Goal: Navigation & Orientation: Understand site structure

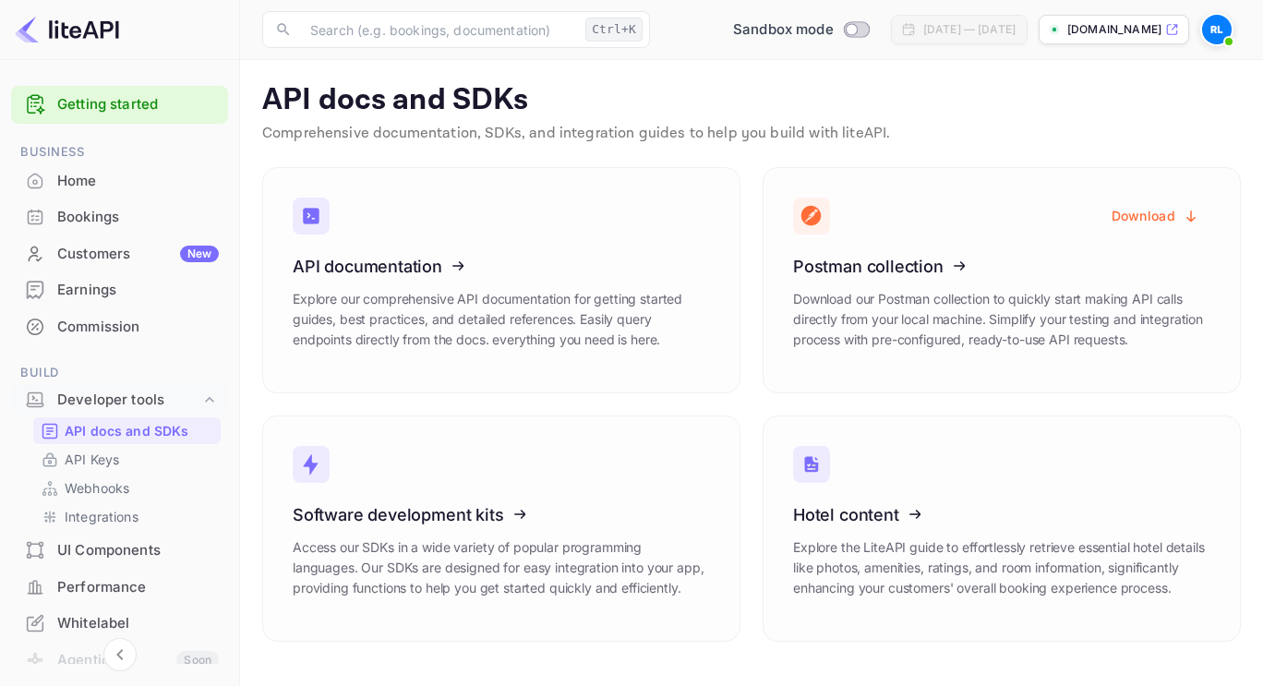
click at [112, 620] on div "Whitelabel" at bounding box center [138, 623] width 162 height 21
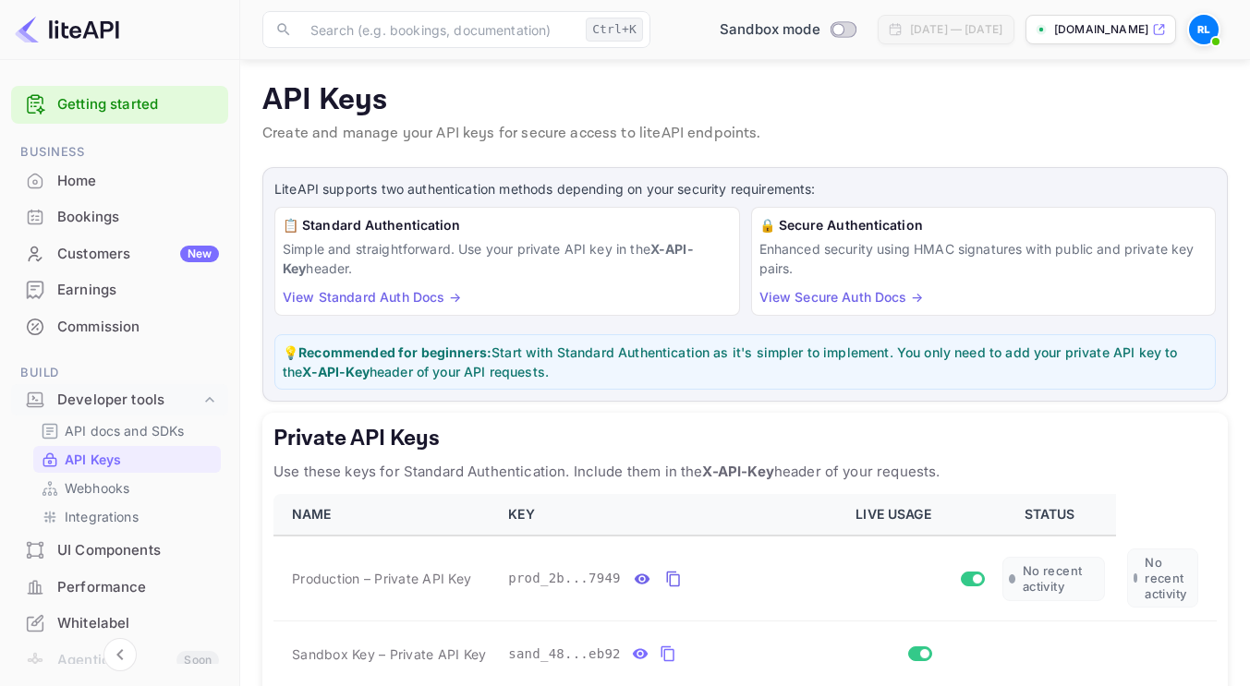
click at [85, 171] on div "Home" at bounding box center [138, 181] width 162 height 21
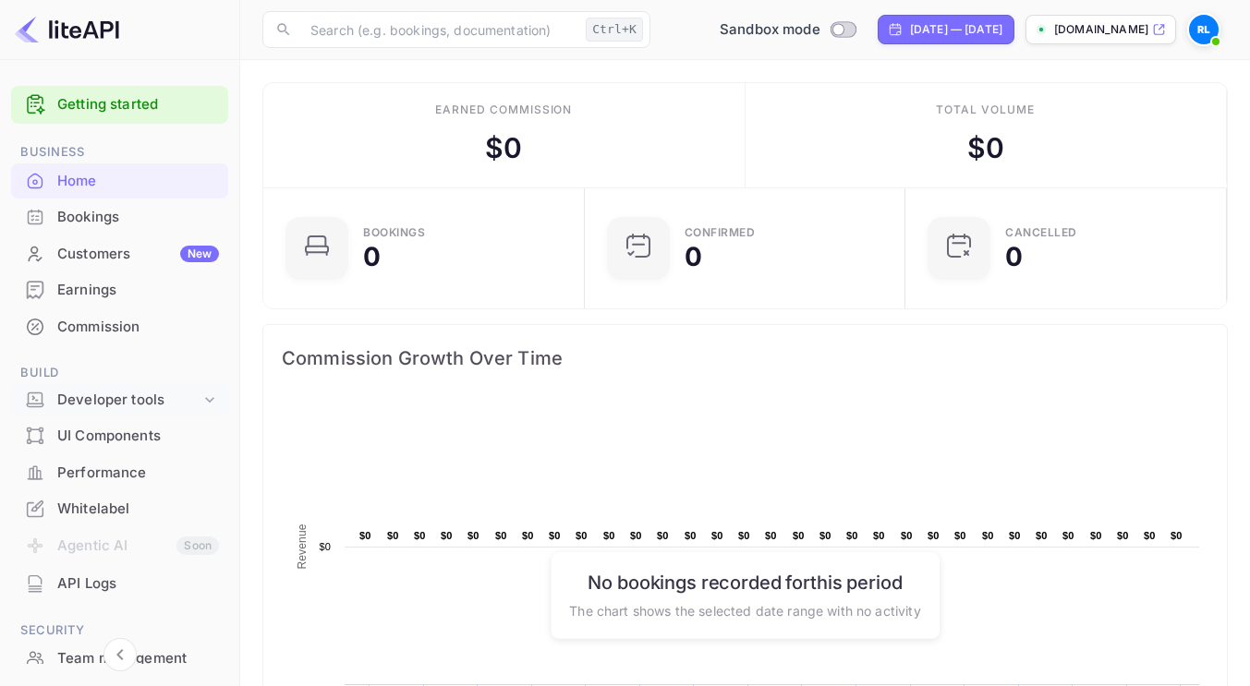
click at [187, 395] on div "Developer tools" at bounding box center [128, 400] width 143 height 21
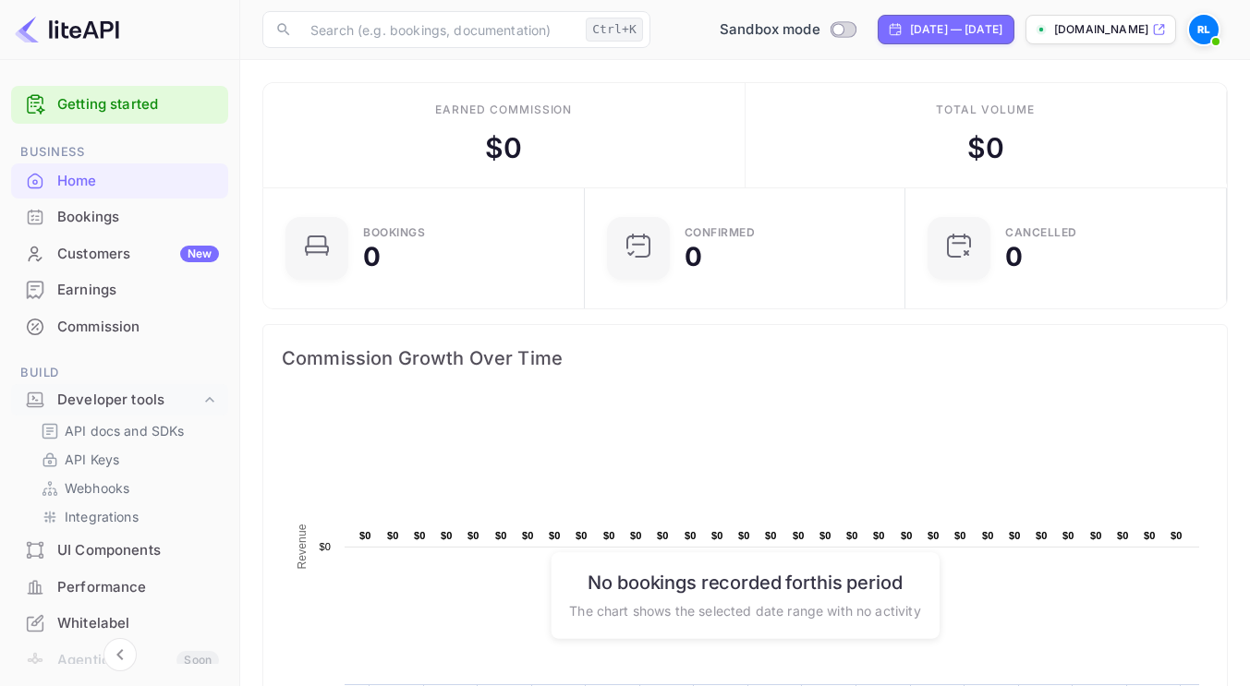
click at [90, 221] on div "Bookings" at bounding box center [138, 217] width 162 height 21
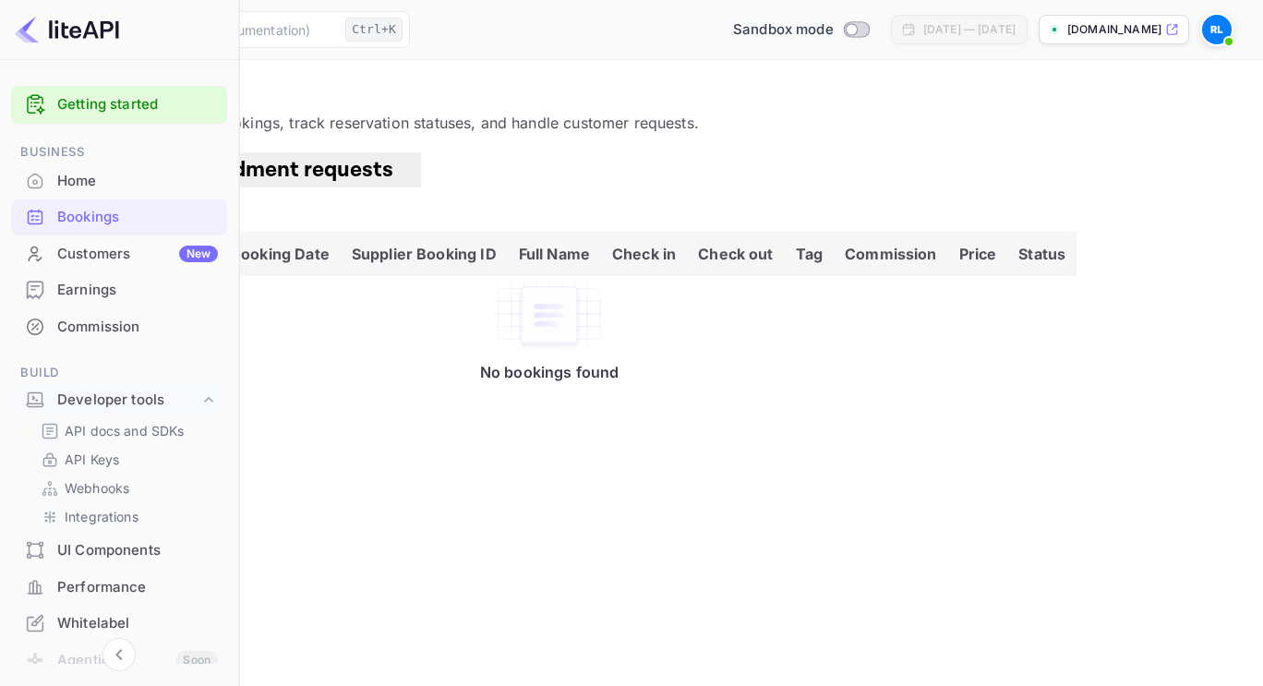
scroll to position [319, 0]
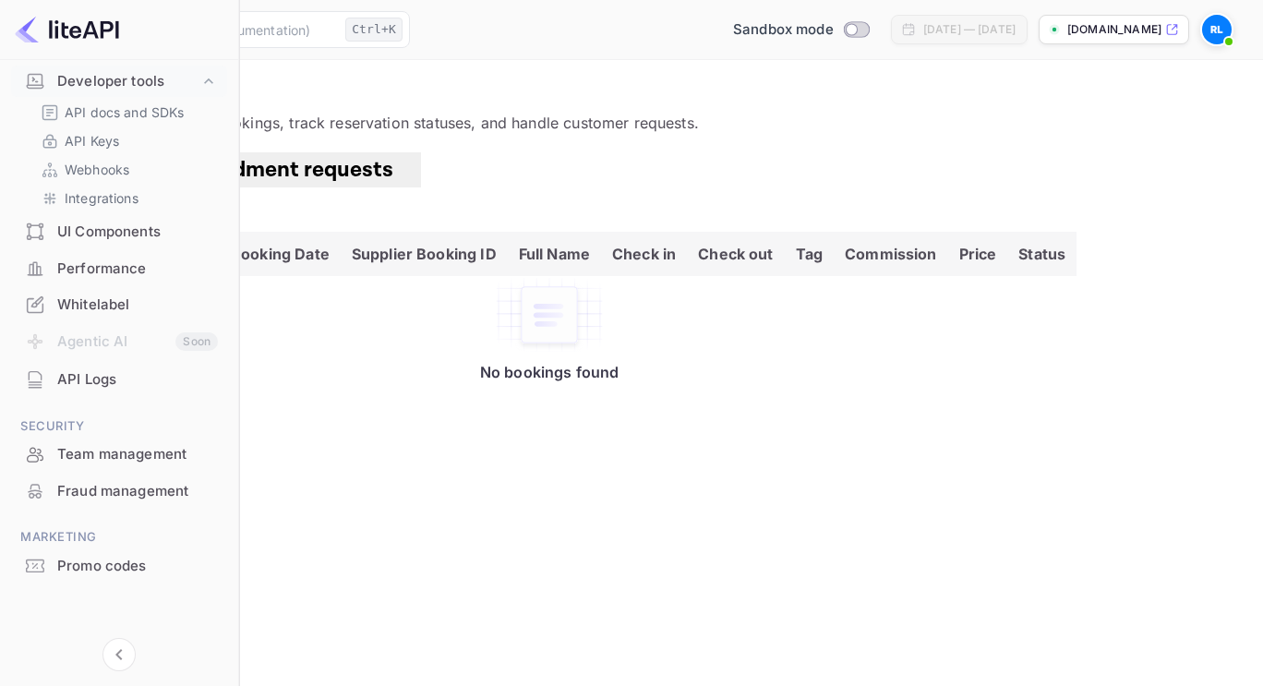
click at [104, 383] on div "API Logs" at bounding box center [137, 379] width 161 height 21
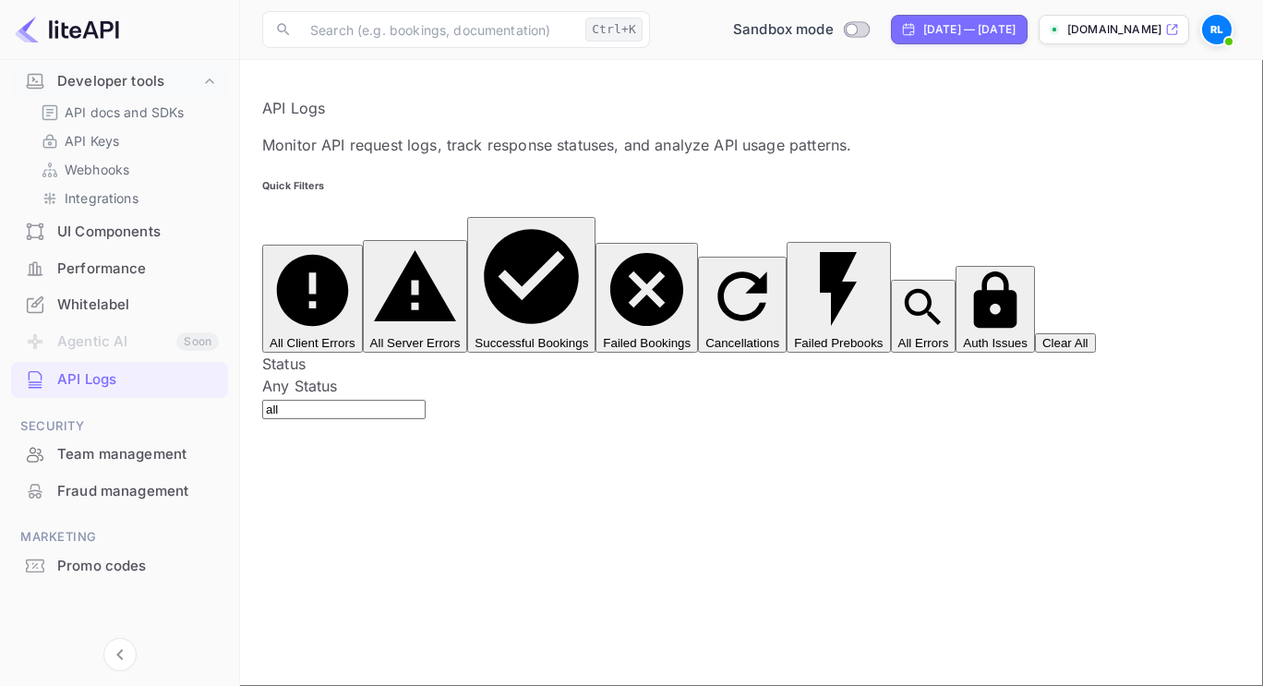
click at [102, 342] on li "Agentic AI Soon" at bounding box center [119, 342] width 217 height 39
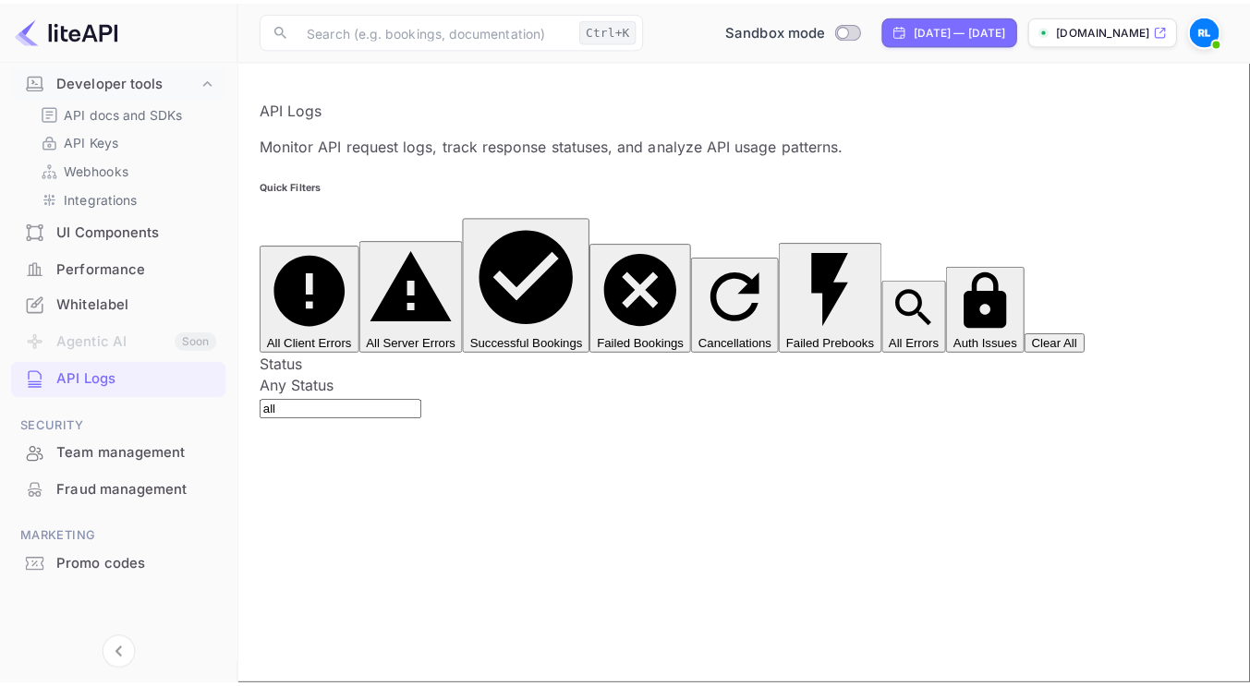
scroll to position [226, 0]
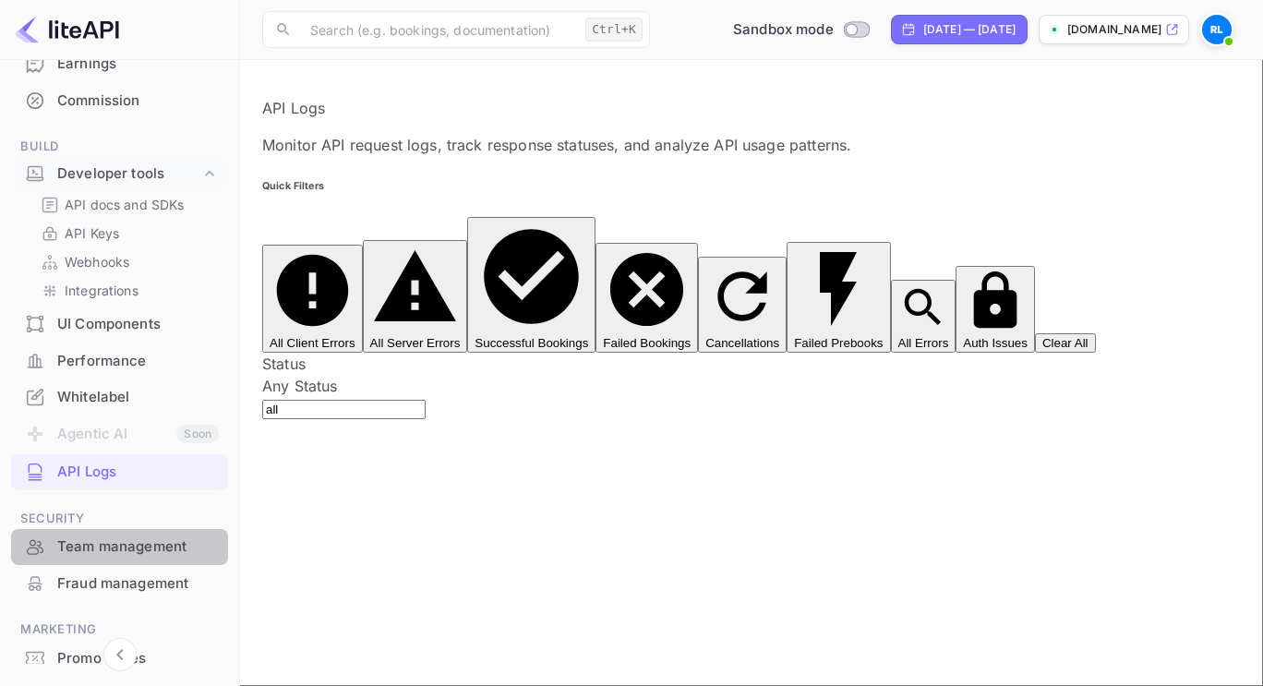
click at [152, 554] on div "Team management" at bounding box center [138, 547] width 162 height 21
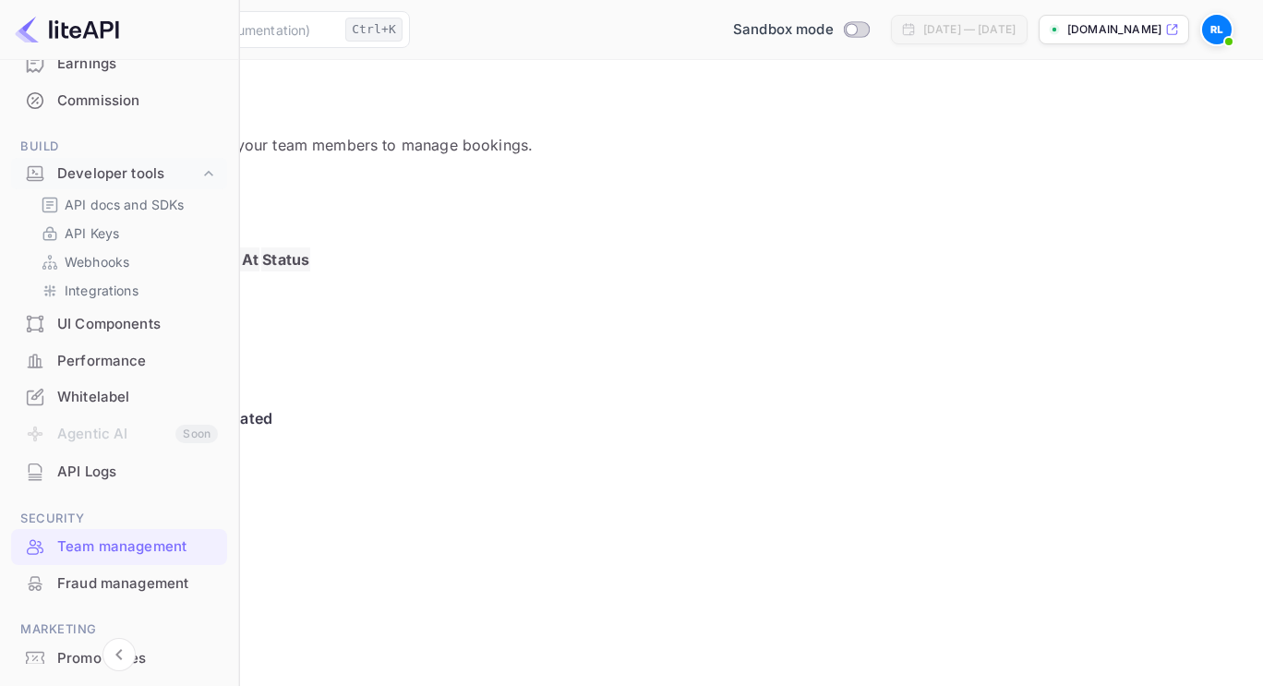
click at [91, 190] on p "Invite" at bounding box center [73, 194] width 36 height 22
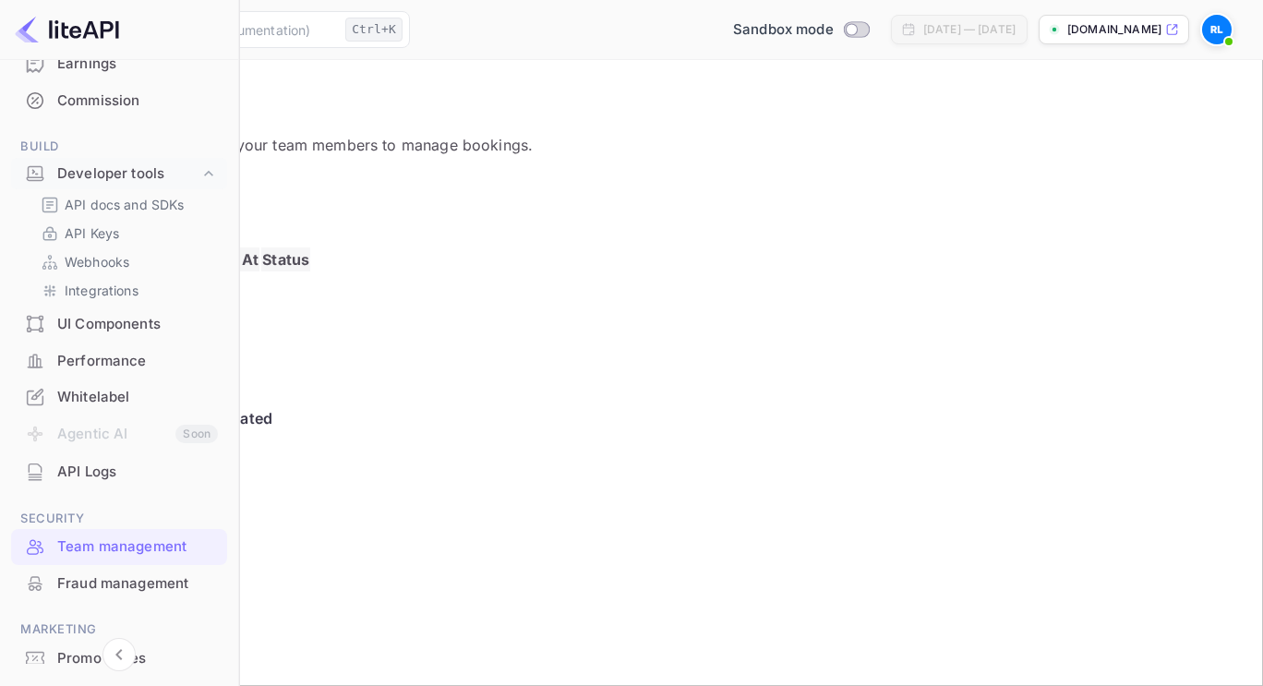
click at [1249, 376] on div at bounding box center [631, 343] width 1263 height 686
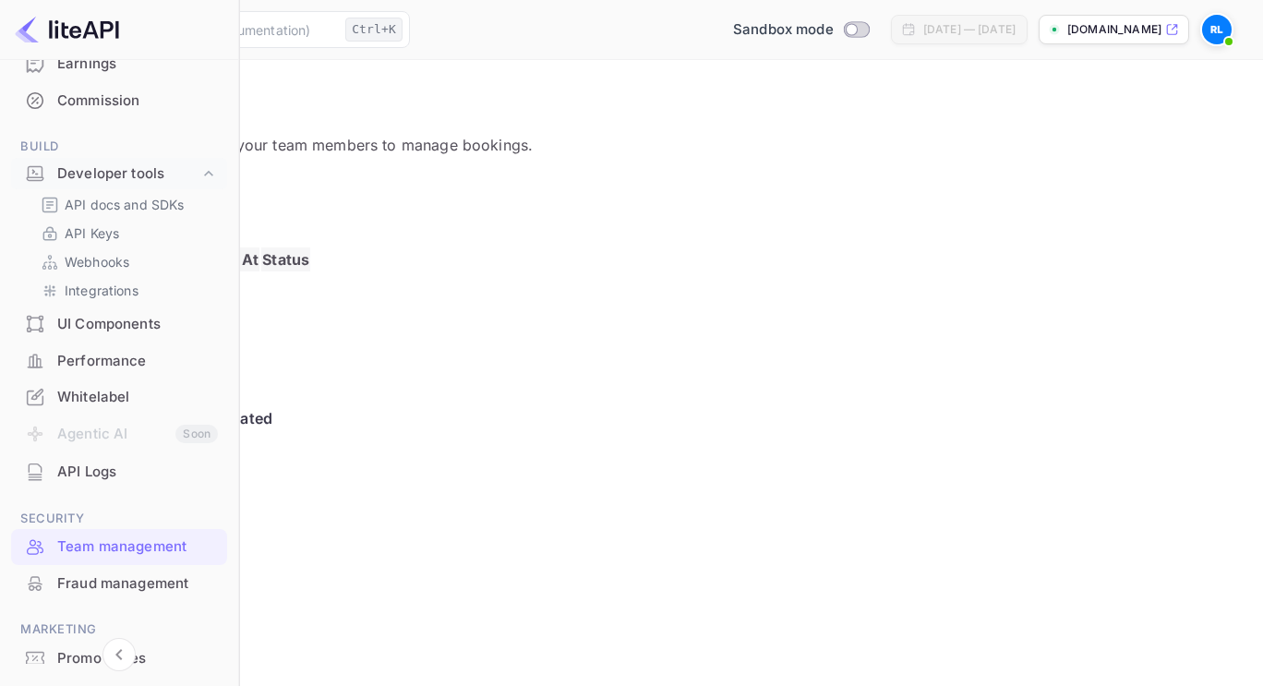
click at [91, 188] on p "Invite" at bounding box center [73, 194] width 36 height 22
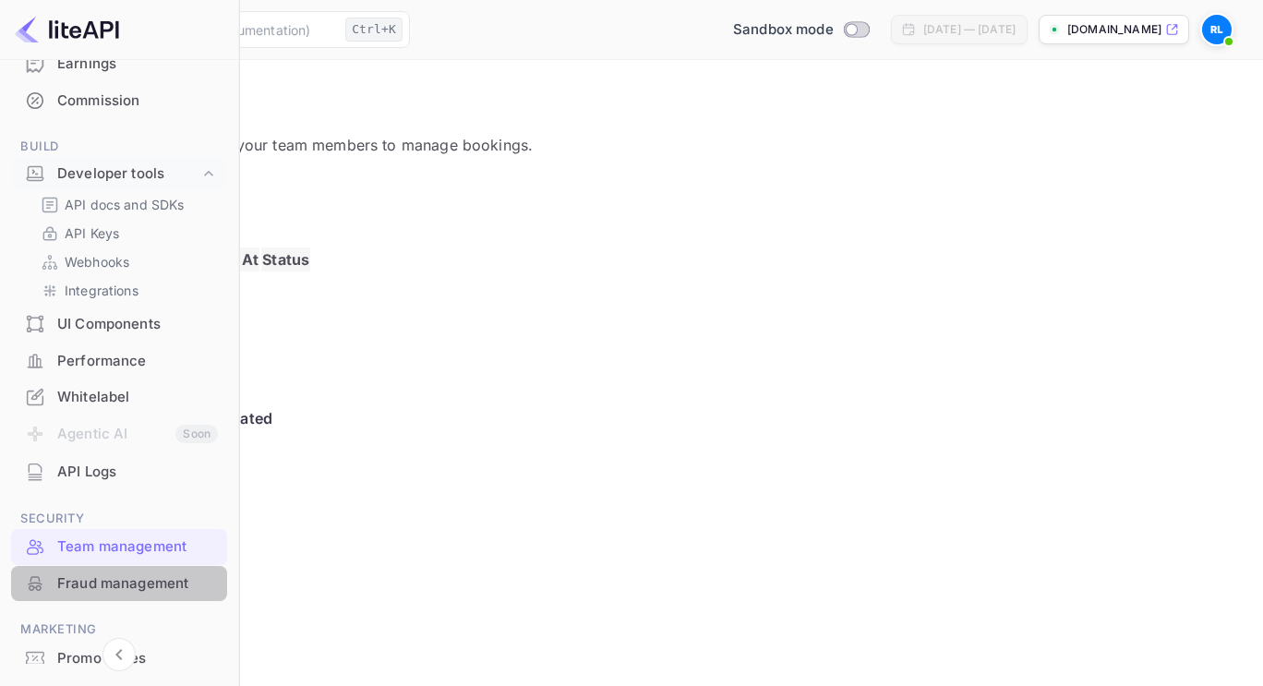
click at [136, 577] on div "Fraud management" at bounding box center [137, 584] width 161 height 21
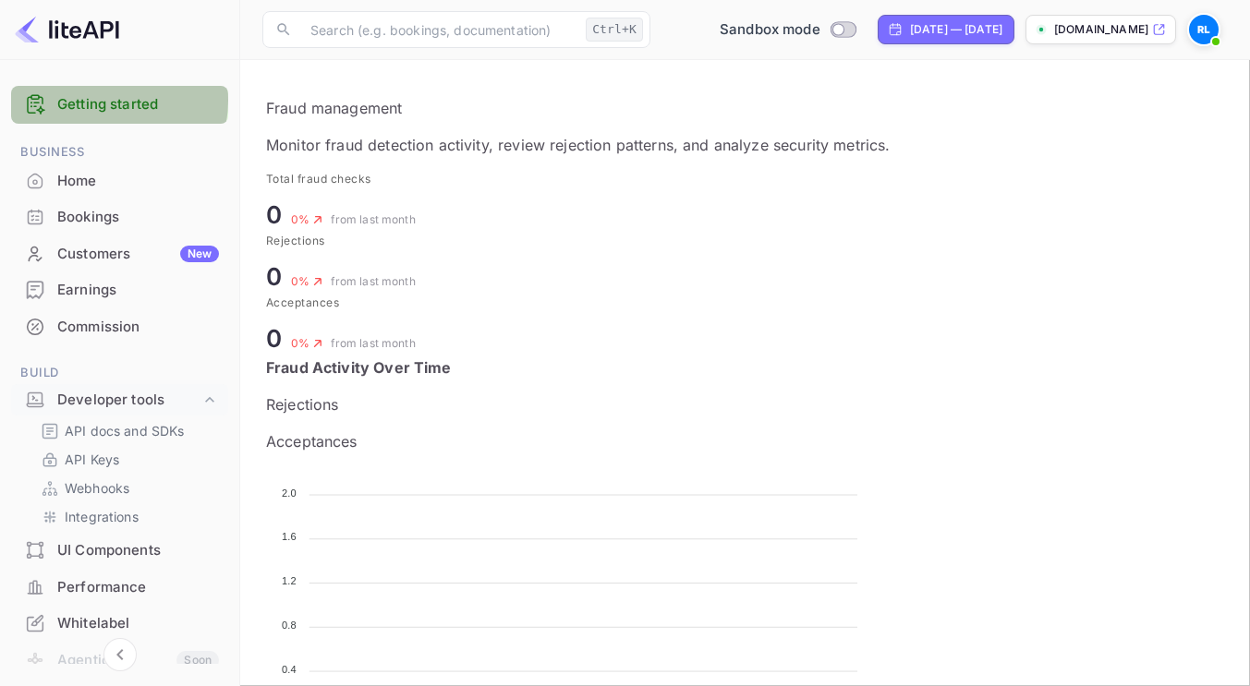
click at [92, 100] on link "Getting started" at bounding box center [138, 104] width 162 height 21
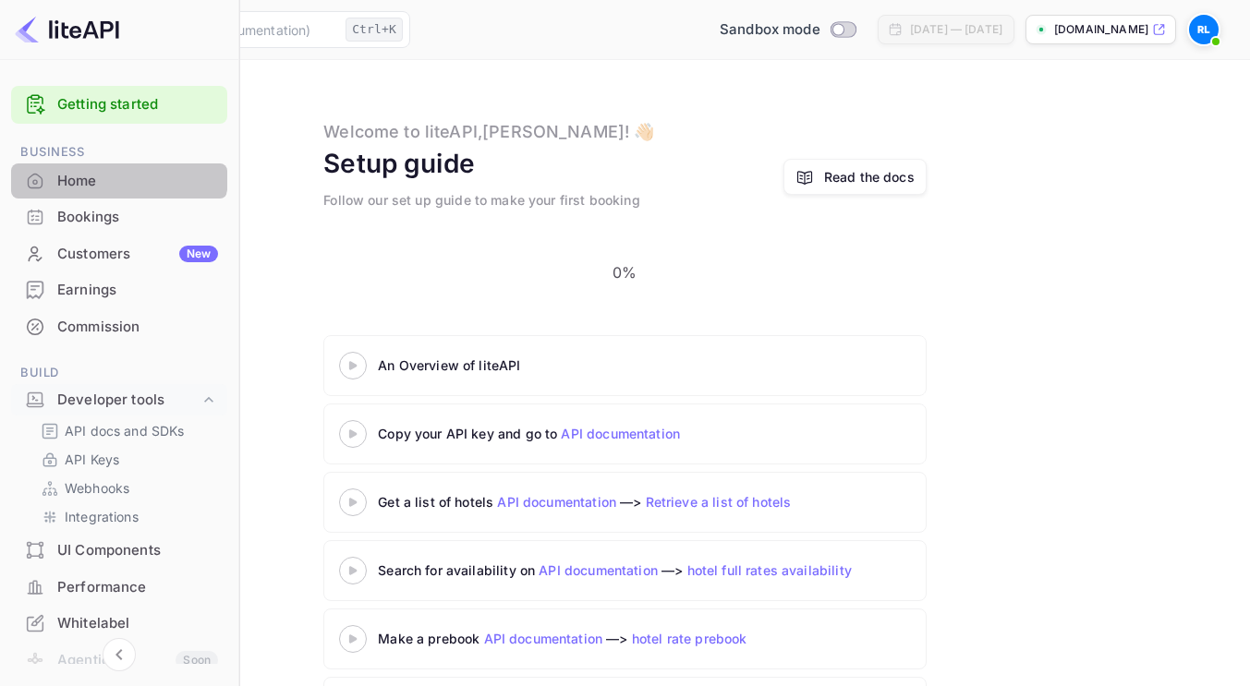
click at [114, 175] on div "Home" at bounding box center [137, 181] width 161 height 21
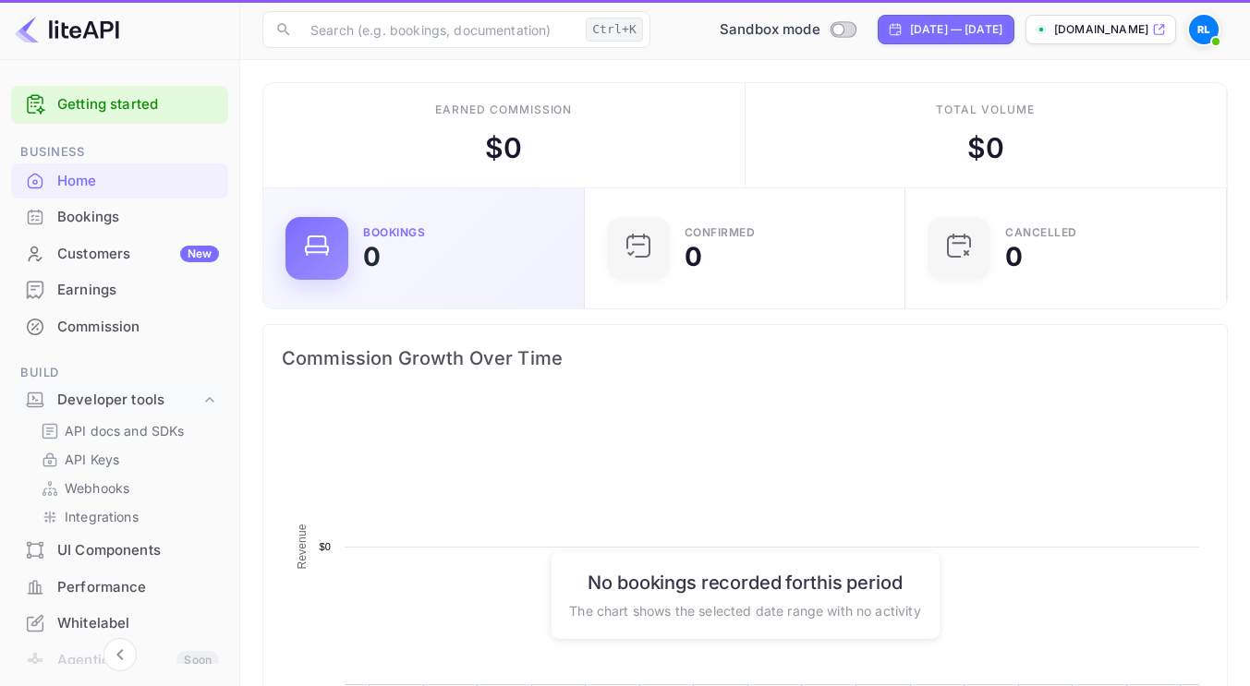
scroll to position [286, 296]
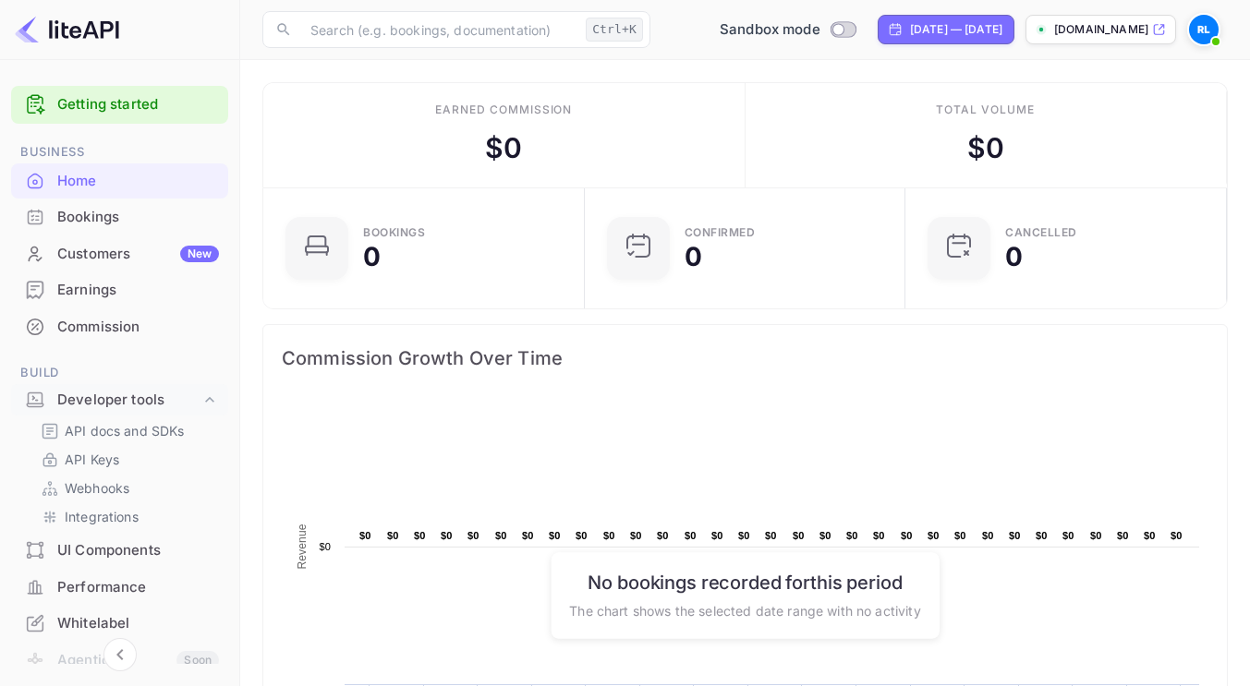
click at [88, 101] on link "Getting started" at bounding box center [138, 104] width 162 height 21
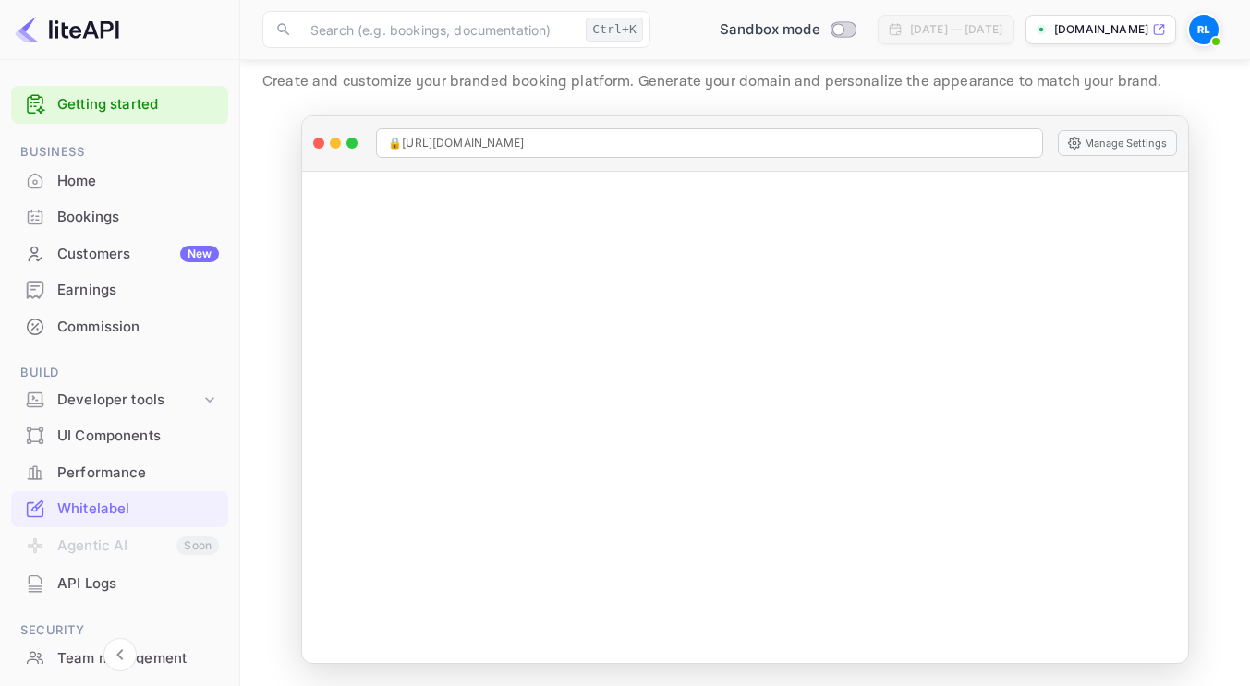
scroll to position [204, 0]
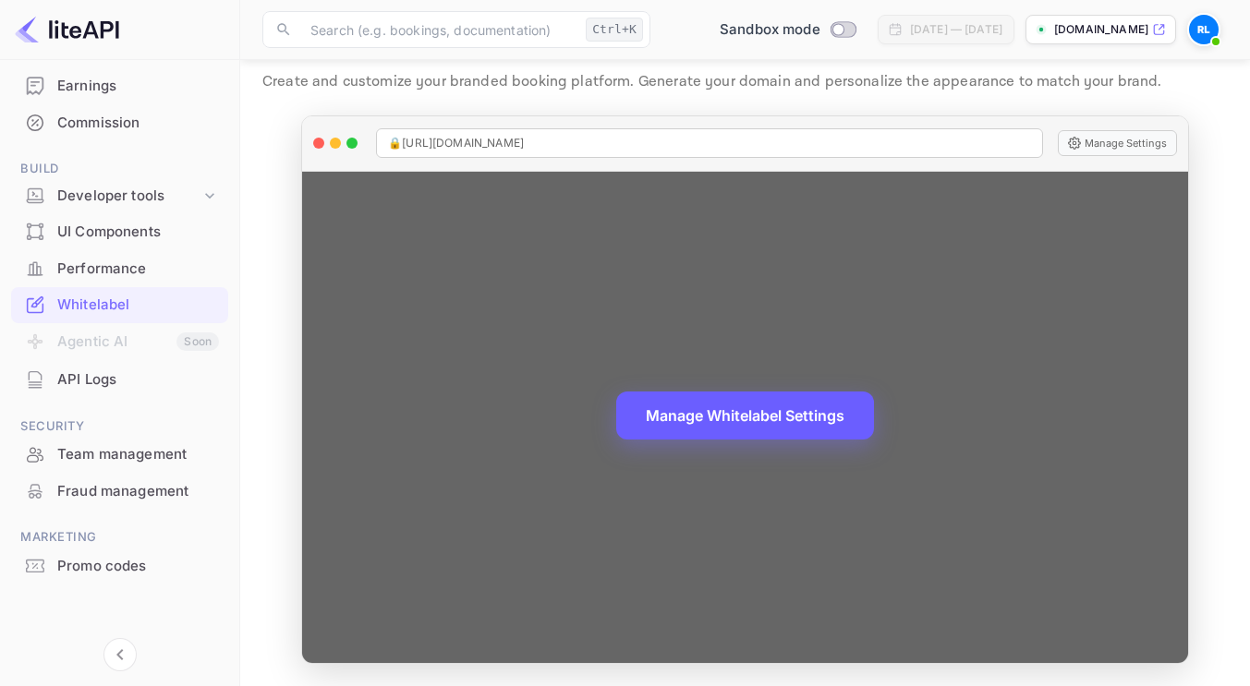
click at [719, 428] on button "Manage Whitelabel Settings" at bounding box center [745, 416] width 258 height 48
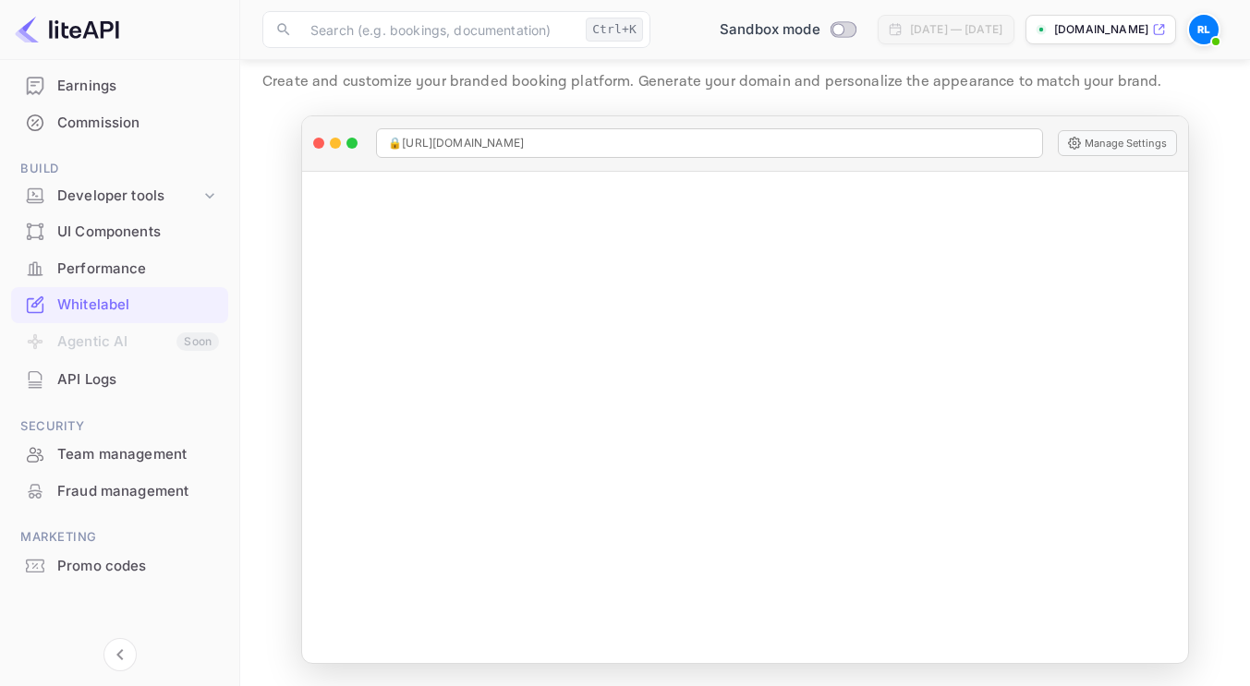
click at [103, 31] on img at bounding box center [67, 30] width 104 height 30
click at [105, 90] on div "Earnings" at bounding box center [138, 86] width 162 height 21
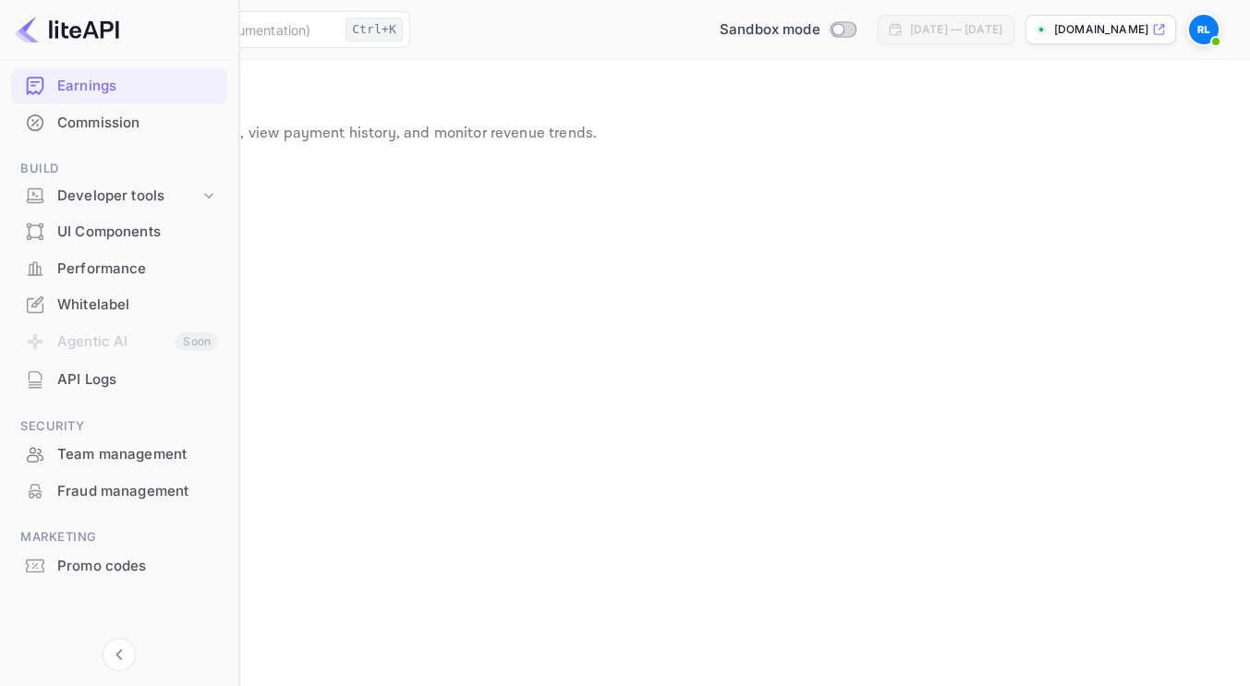
click at [103, 114] on div "Commission" at bounding box center [137, 123] width 161 height 21
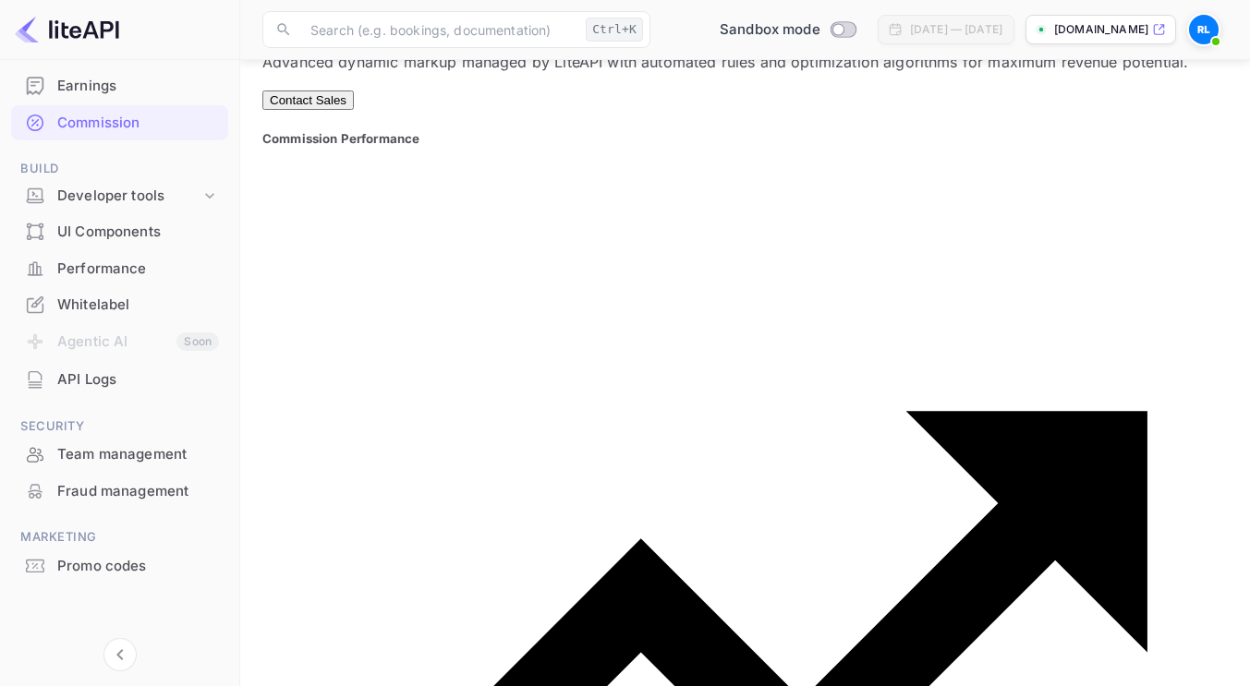
scroll to position [990, 0]
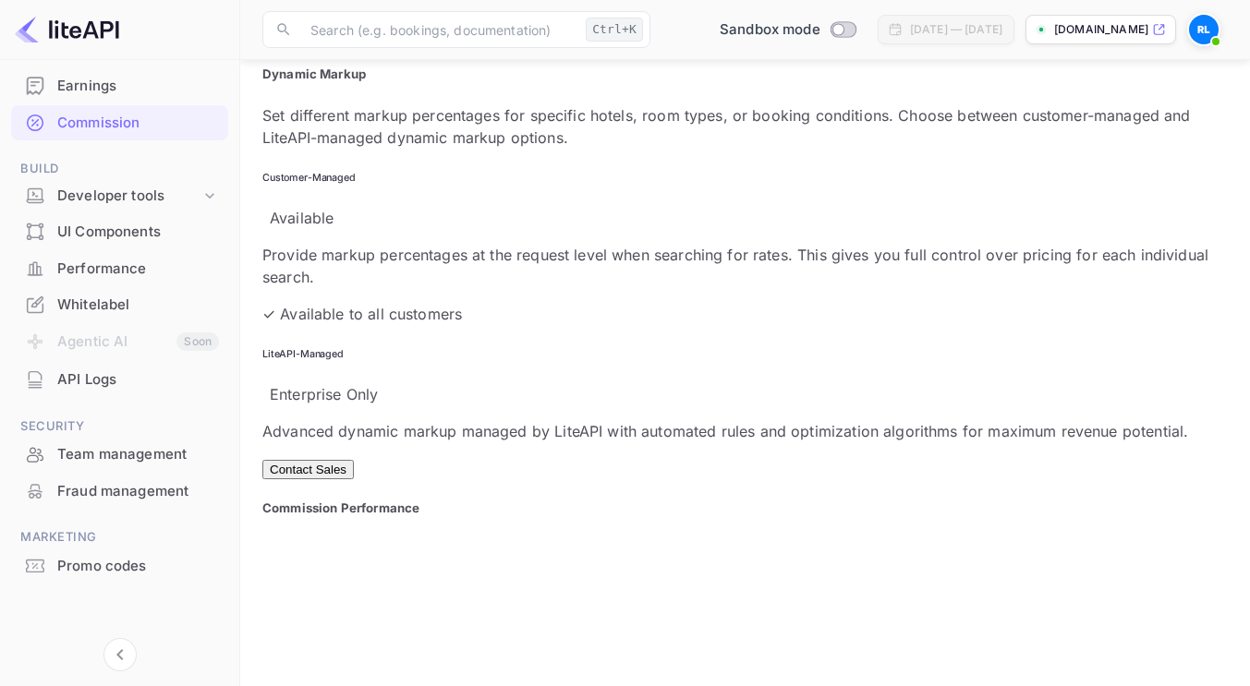
click at [354, 460] on button "Contact Sales" at bounding box center [307, 469] width 91 height 19
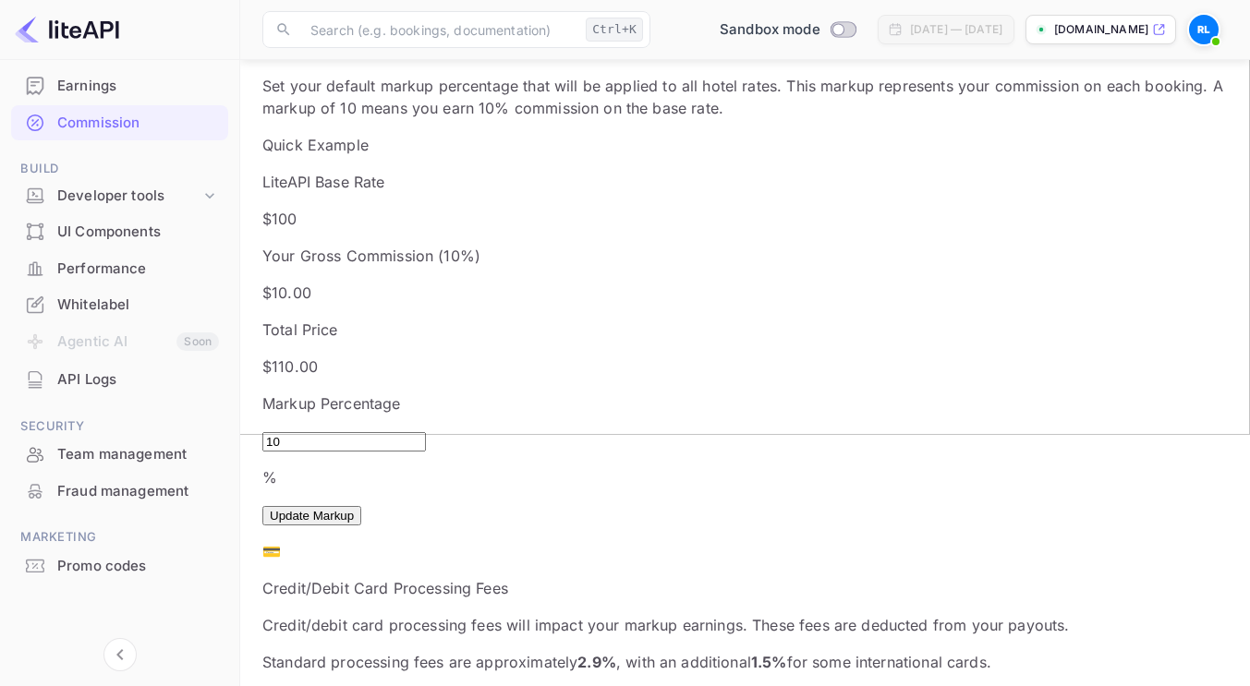
scroll to position [66, 0]
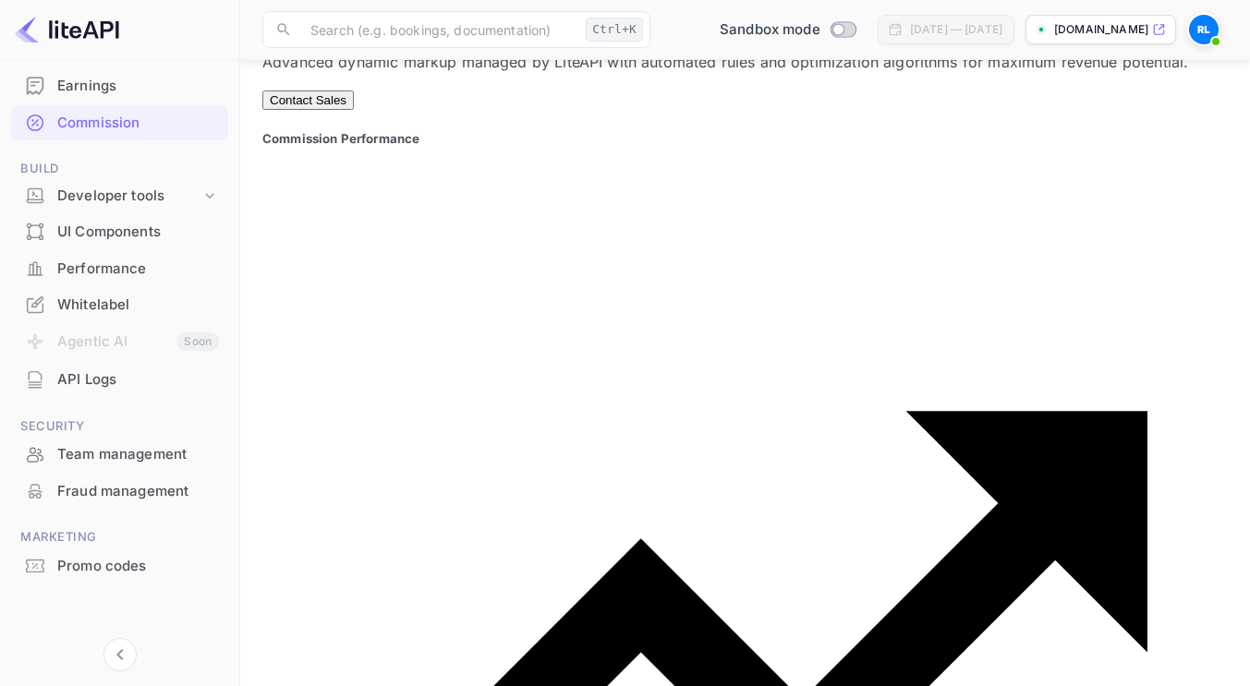
scroll to position [1267, 0]
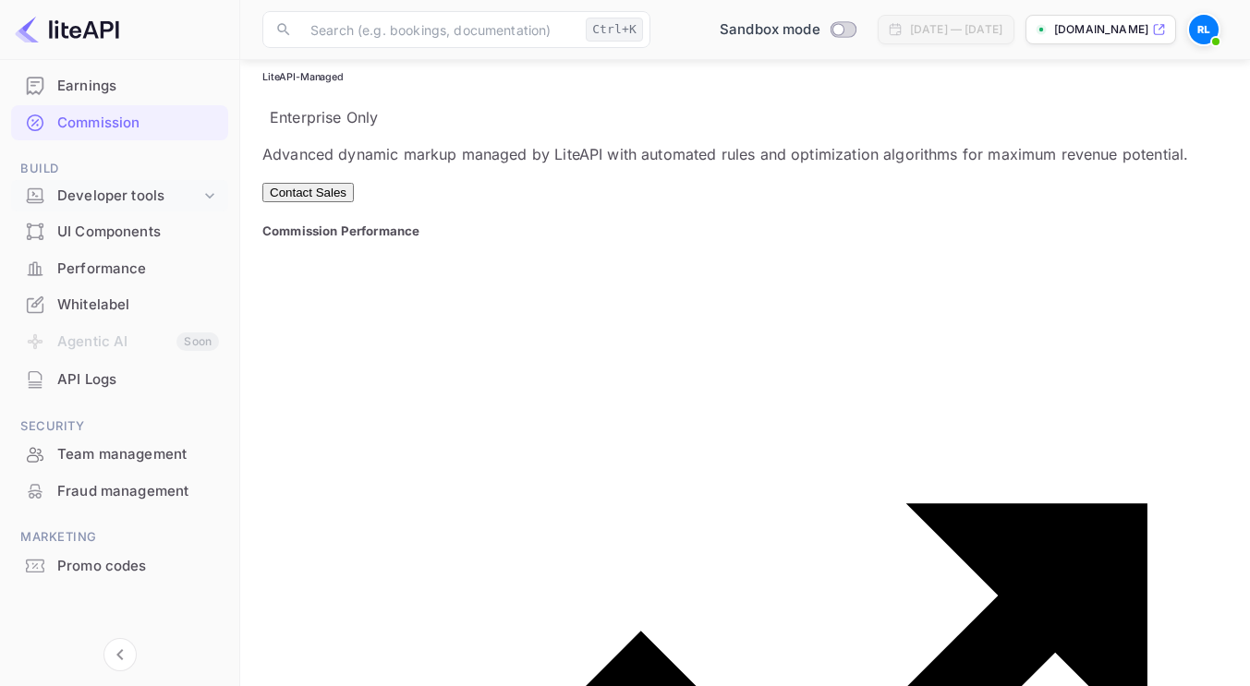
click at [121, 193] on div "Developer tools" at bounding box center [128, 196] width 143 height 21
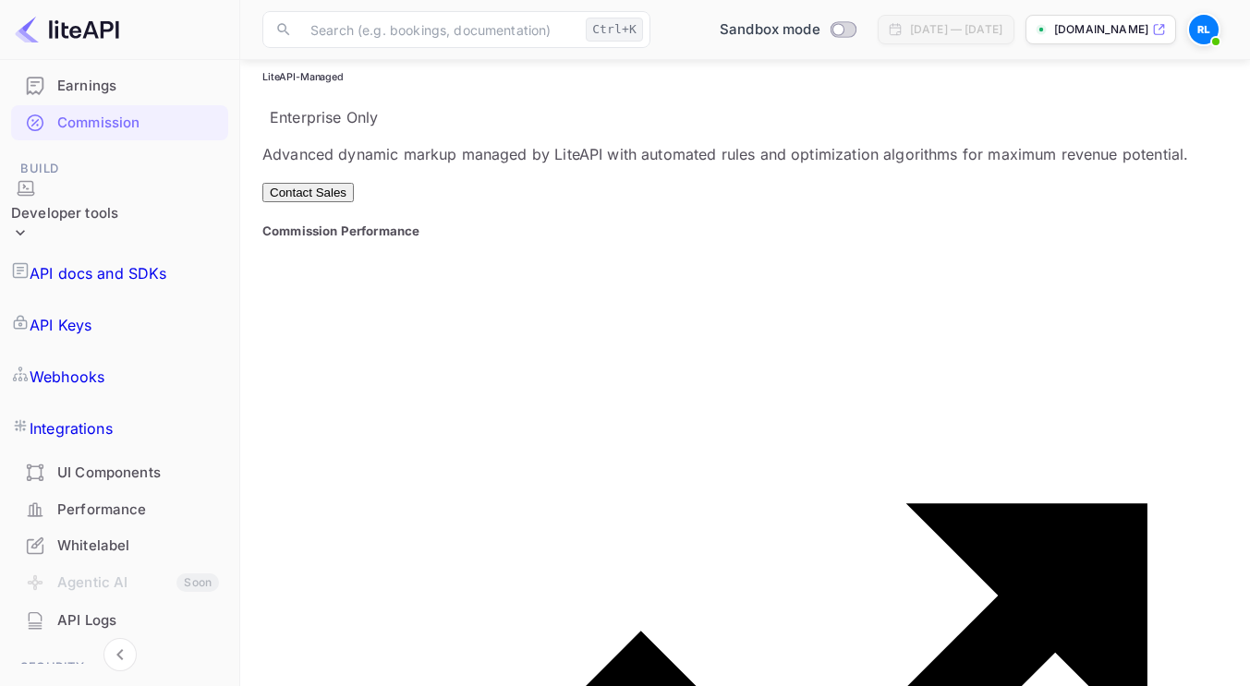
click at [161, 262] on p "API docs and SDKs" at bounding box center [99, 273] width 138 height 22
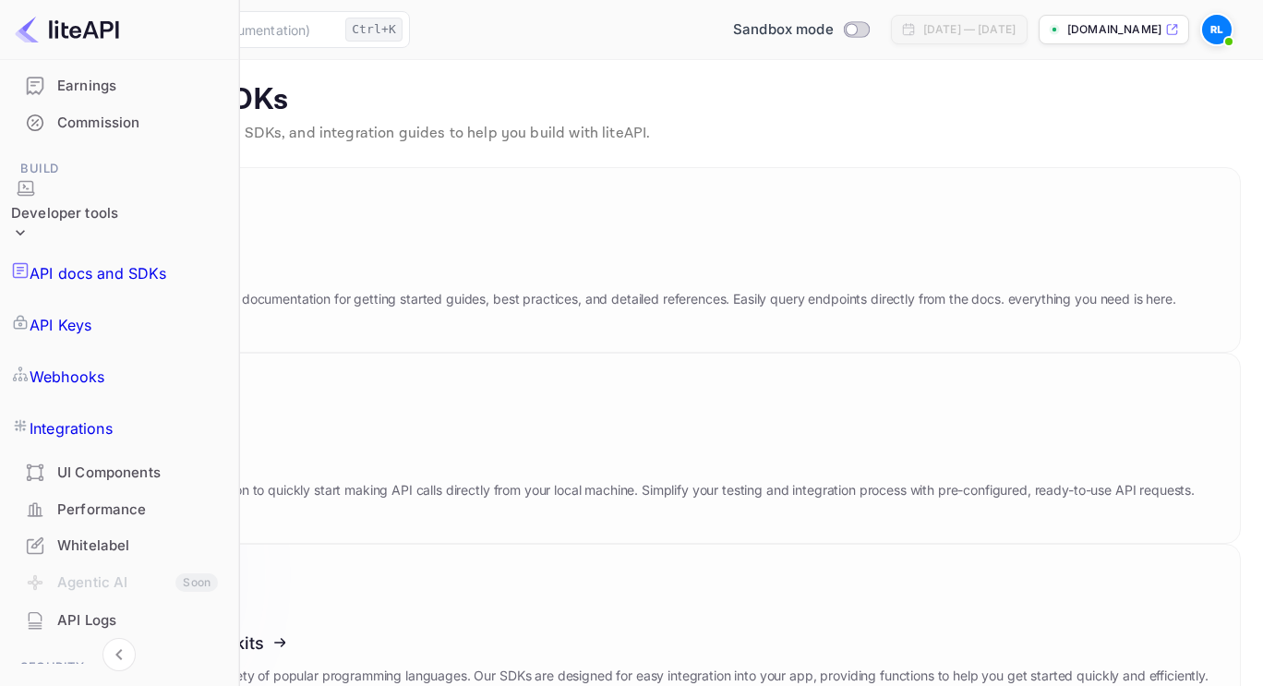
click at [310, 545] on icon at bounding box center [166, 640] width 287 height 190
